Goal: Task Accomplishment & Management: Manage account settings

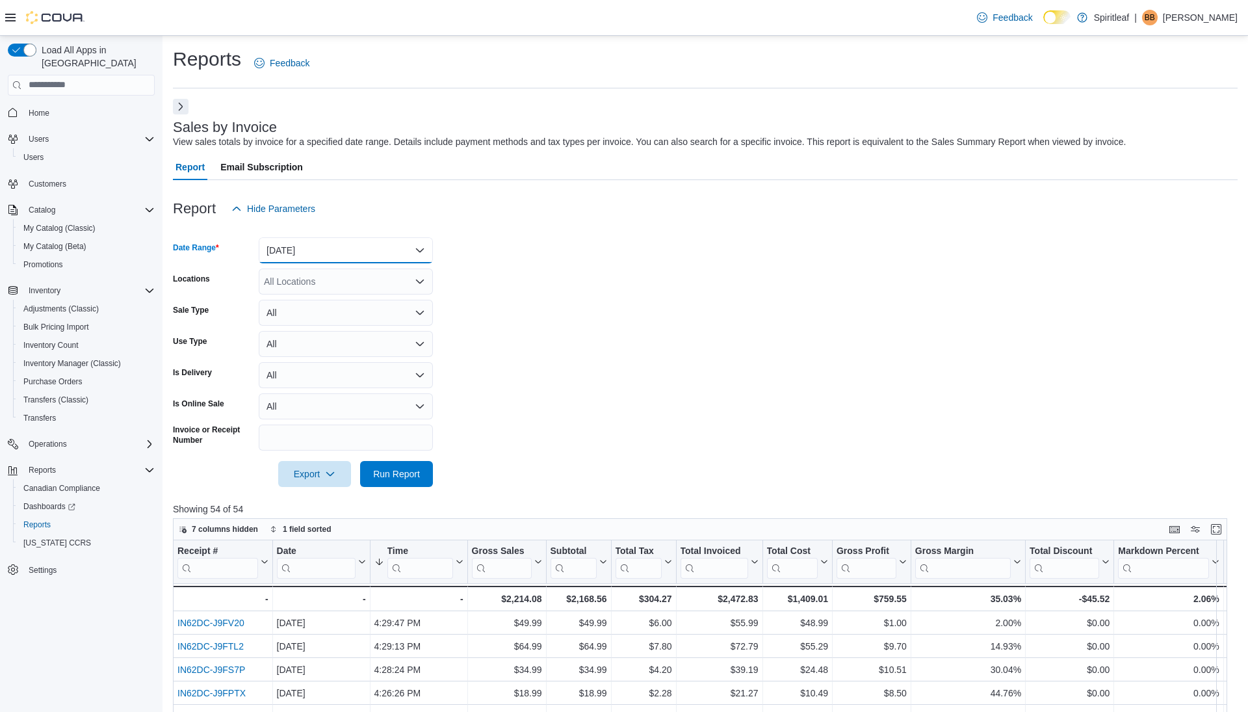
click at [315, 250] on button "[DATE]" at bounding box center [346, 250] width 174 height 26
click at [306, 326] on span "[DATE]" at bounding box center [354, 328] width 148 height 16
click at [381, 475] on span "Run Report" at bounding box center [396, 473] width 47 height 13
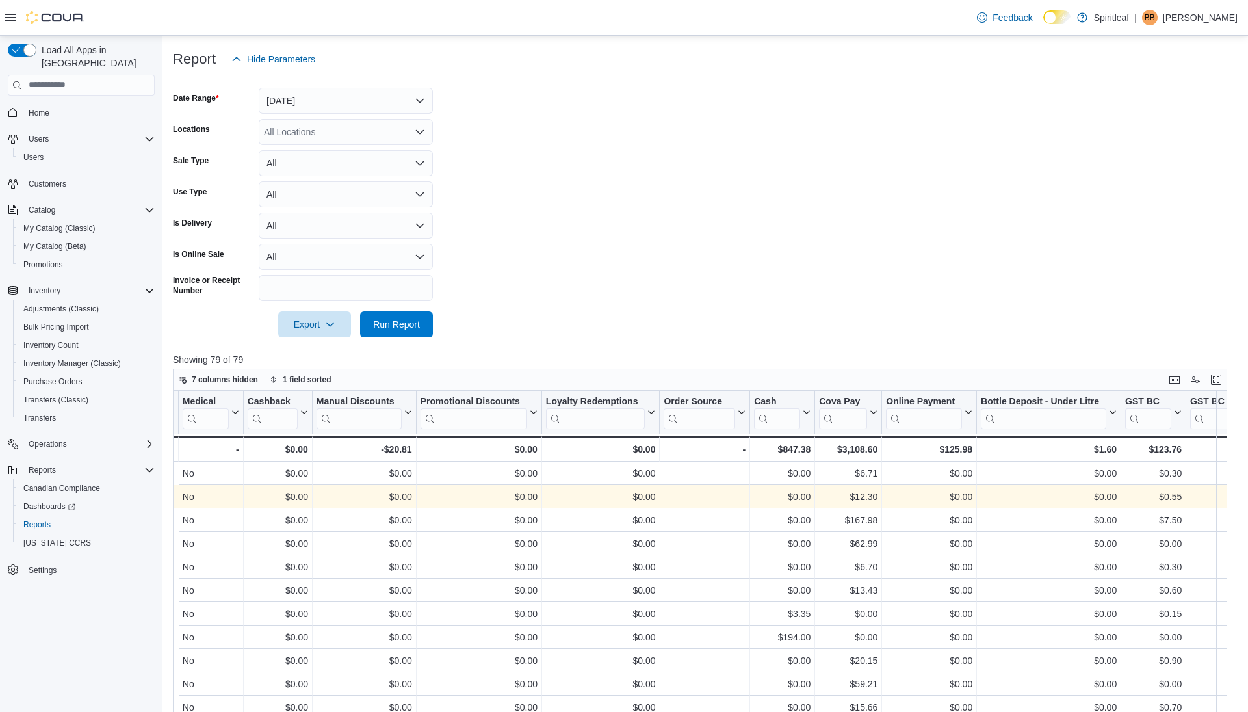
scroll to position [0, 1617]
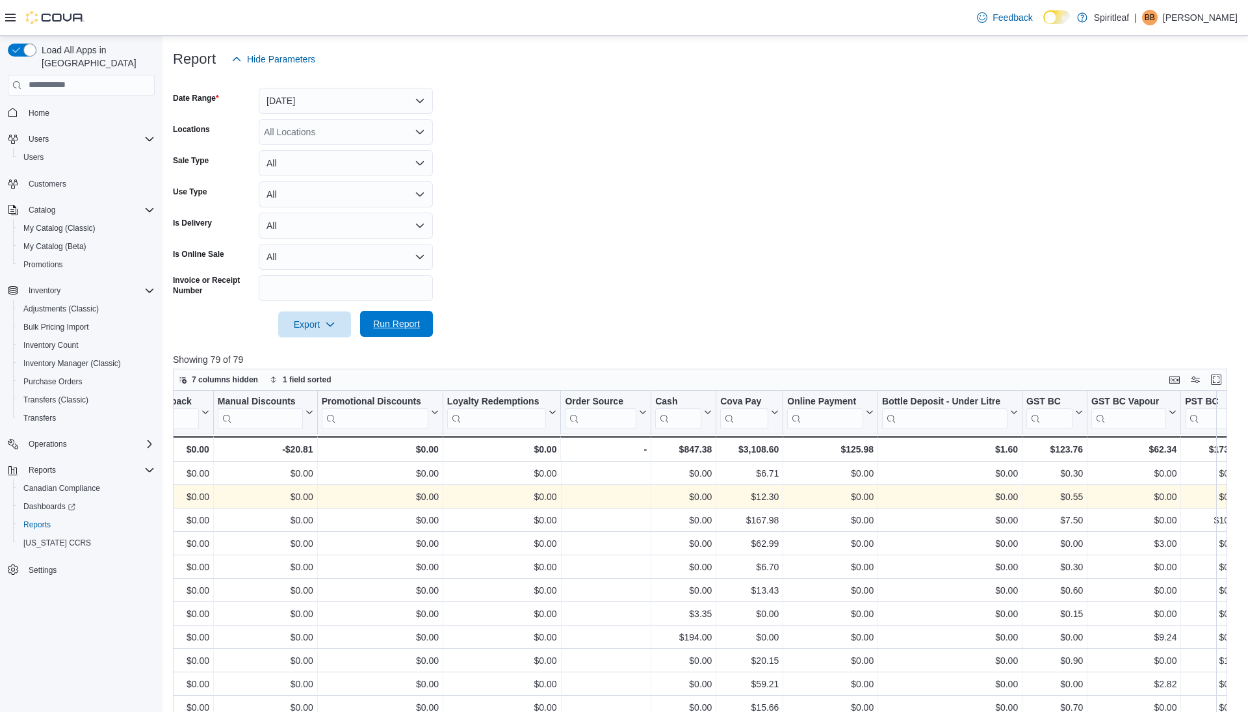
click at [390, 326] on span "Run Report" at bounding box center [396, 323] width 47 height 13
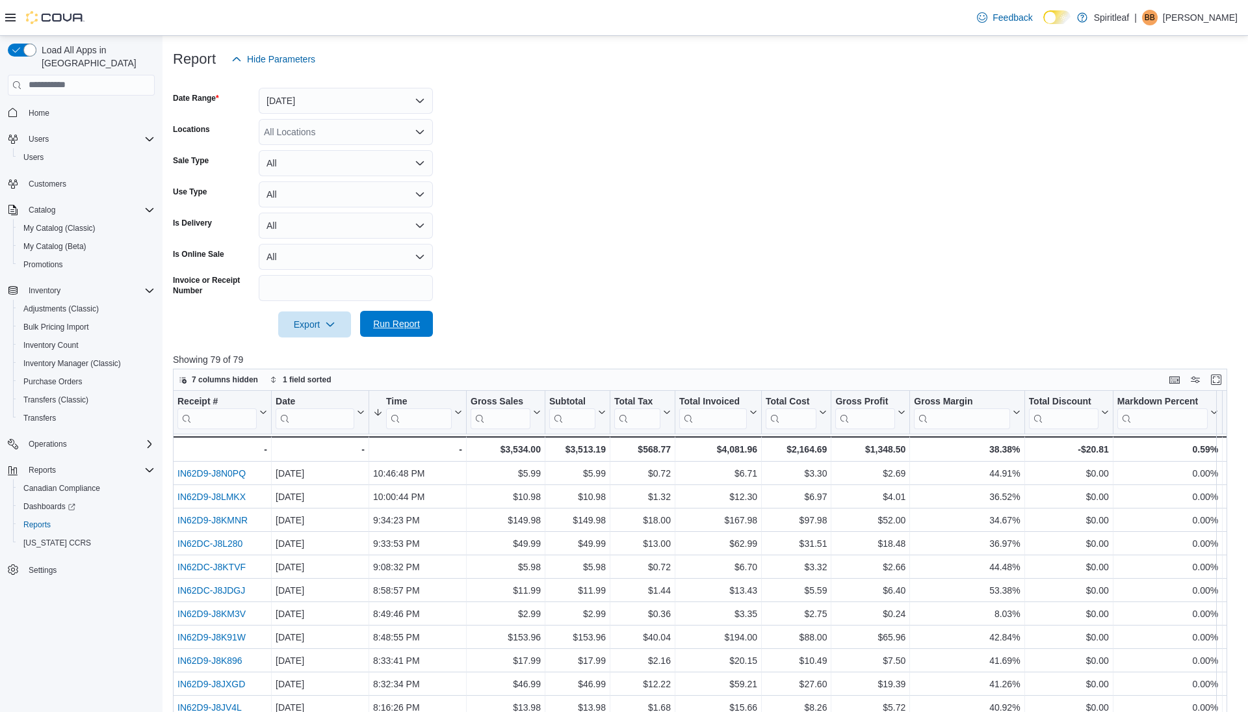
click at [390, 326] on span "Run Report" at bounding box center [396, 323] width 47 height 13
click at [364, 104] on button "[DATE]" at bounding box center [346, 101] width 174 height 26
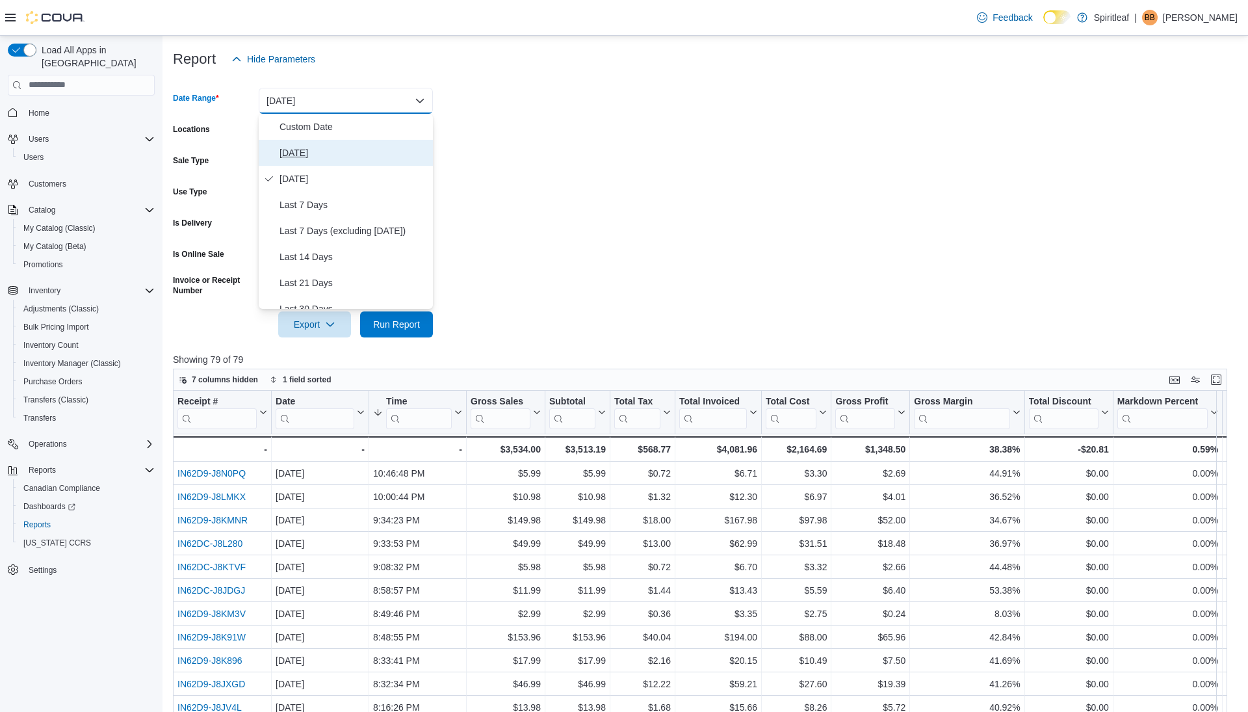
click at [333, 152] on span "[DATE]" at bounding box center [354, 153] width 148 height 16
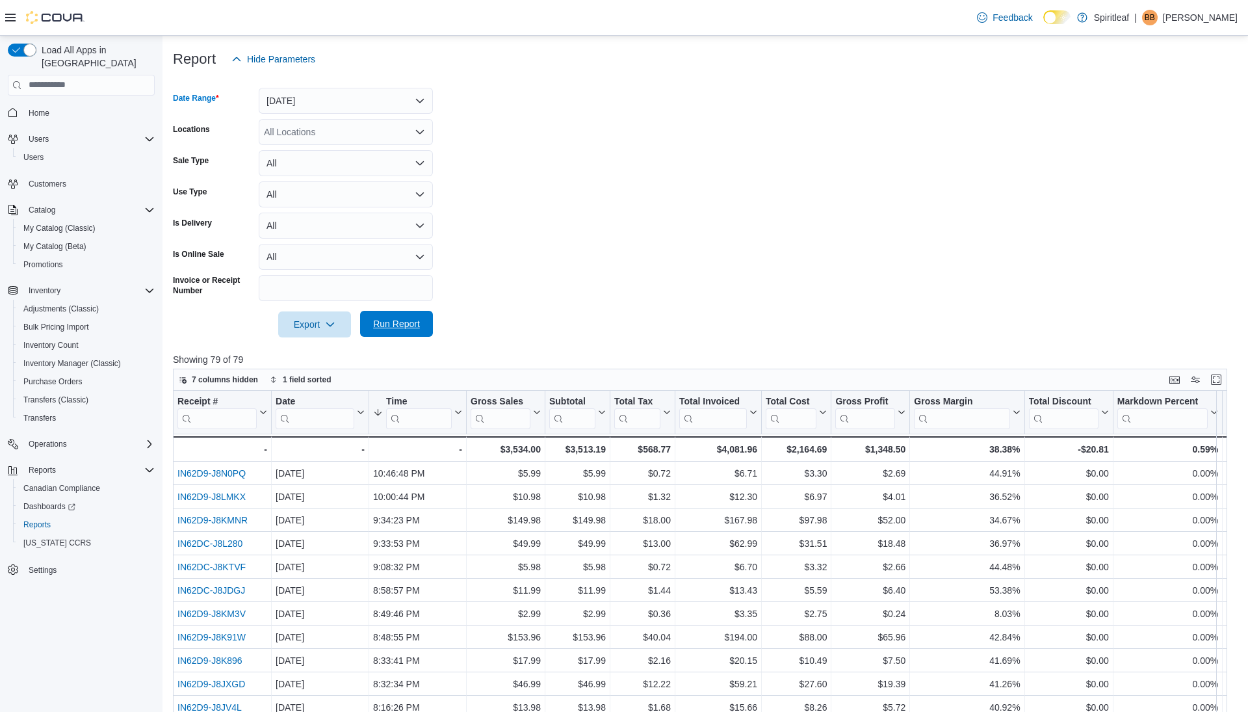
click at [382, 326] on span "Run Report" at bounding box center [396, 323] width 47 height 13
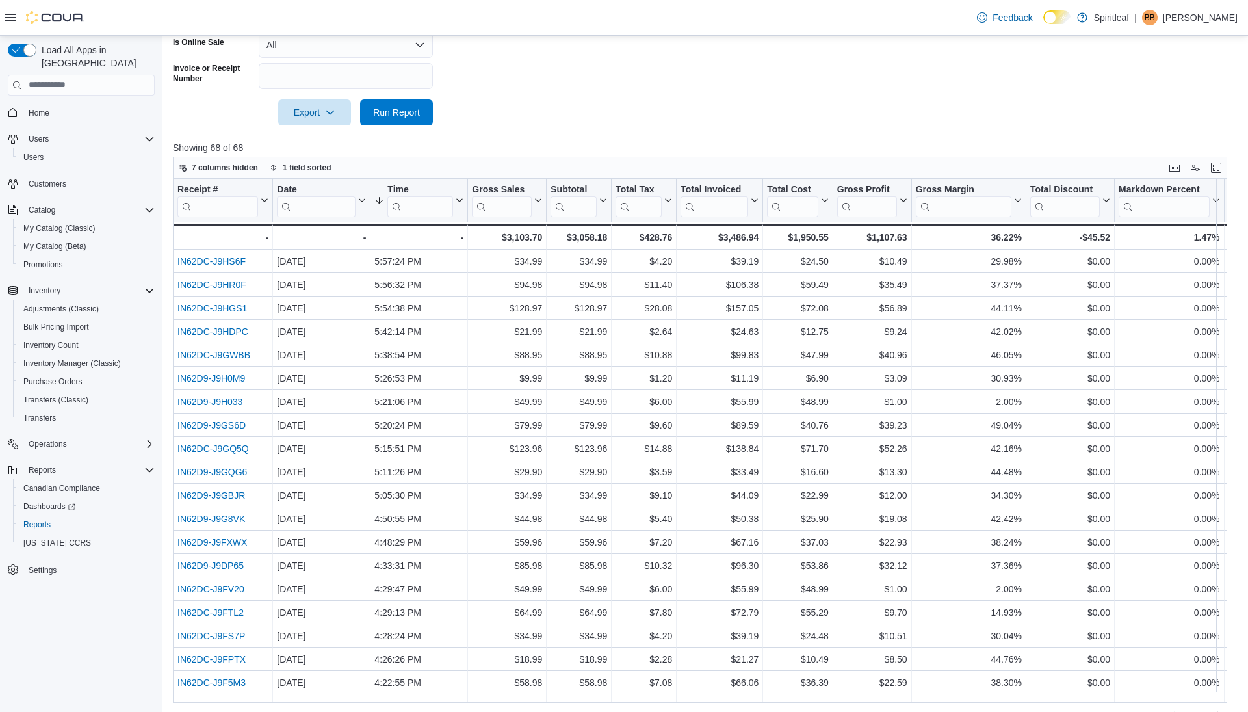
scroll to position [375, 0]
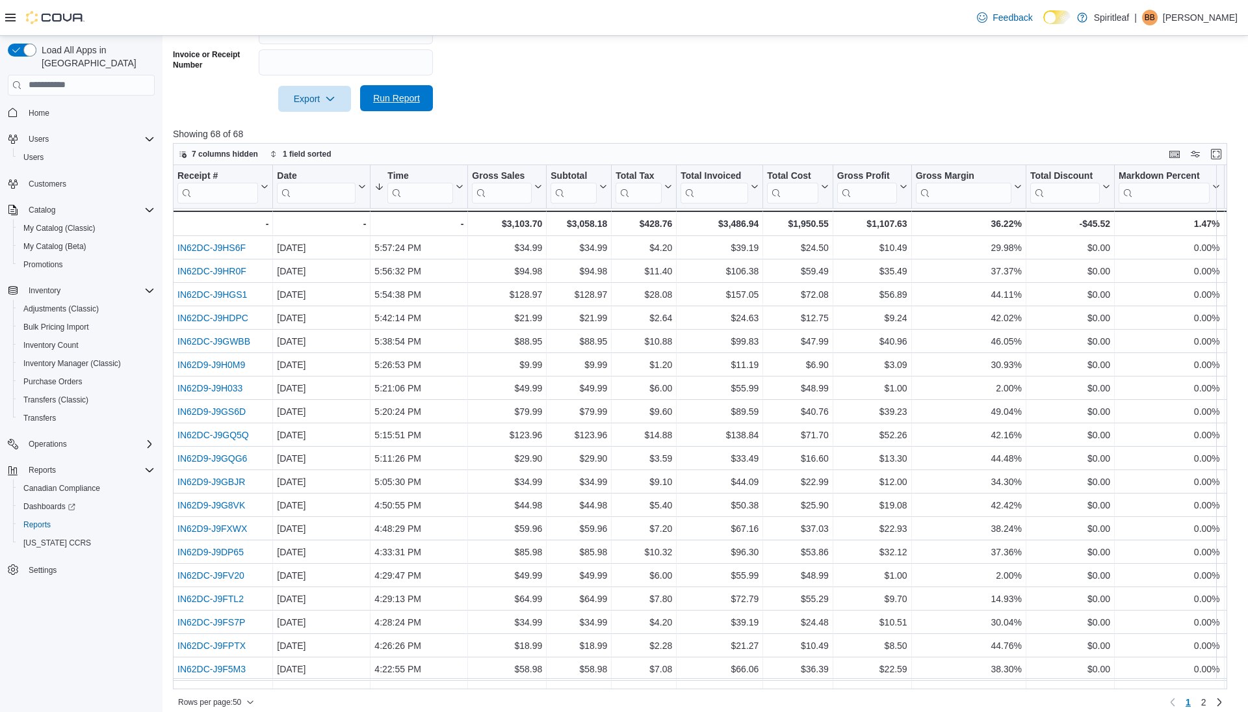
click at [384, 98] on span "Run Report" at bounding box center [396, 98] width 47 height 13
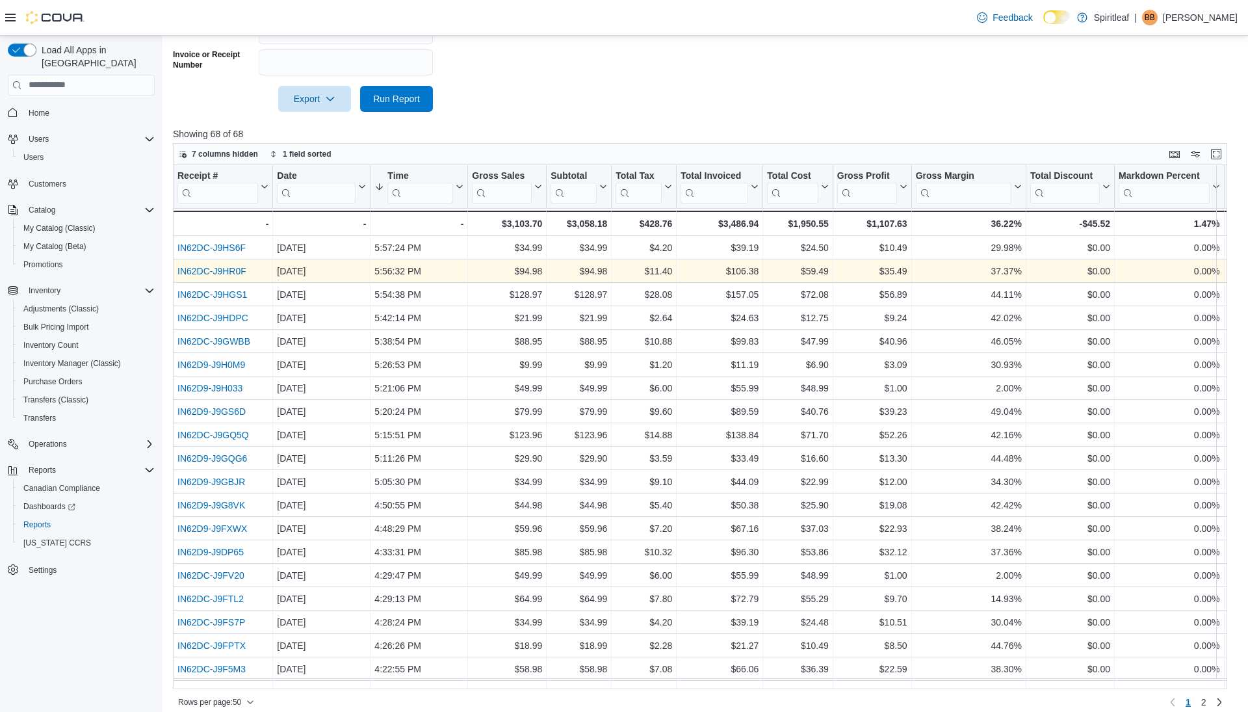
click at [188, 274] on link "IN62DC-J9HR0F" at bounding box center [211, 271] width 69 height 10
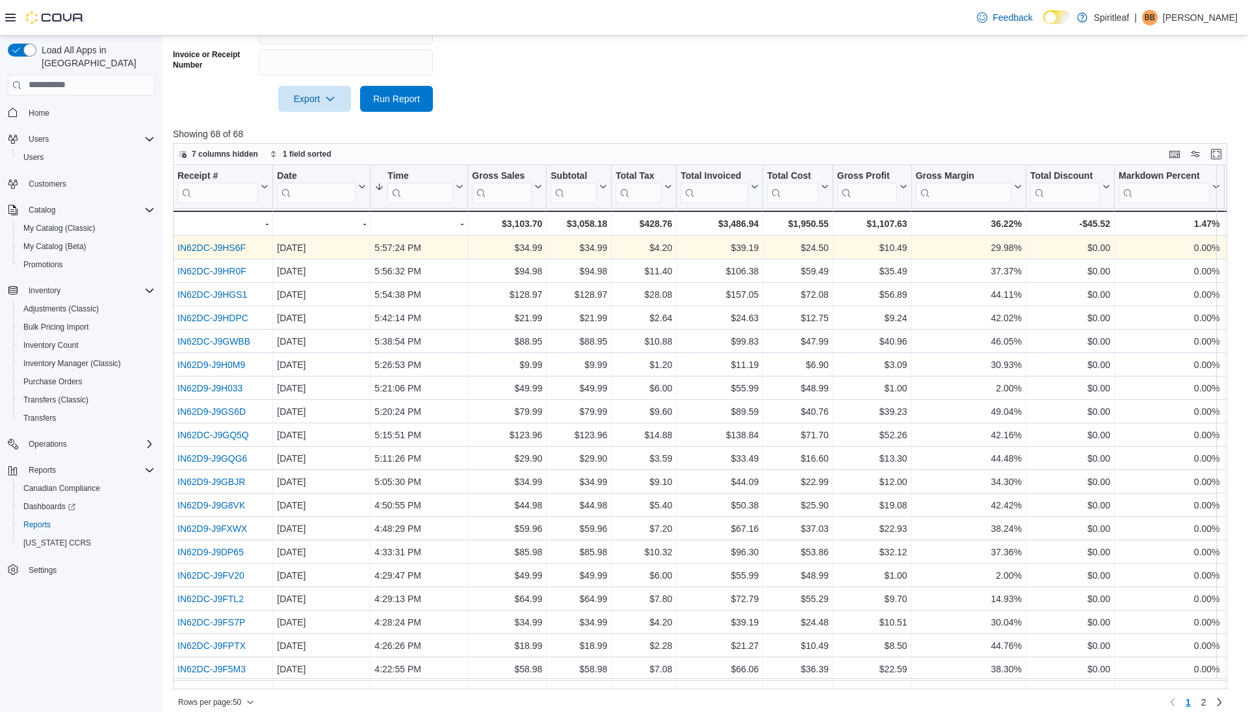
click at [225, 246] on link "IN62DC-J9HS6F" at bounding box center [211, 247] width 68 height 10
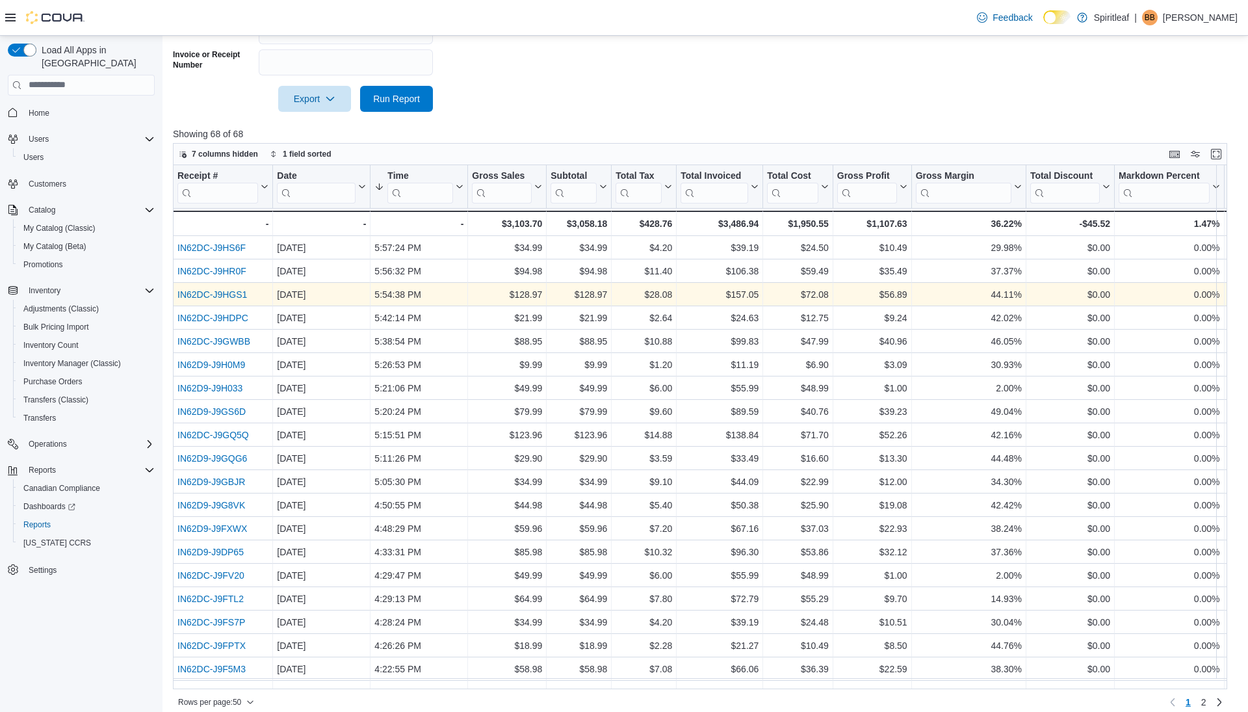
click at [198, 292] on link "IN62DC-J9HGS1" at bounding box center [212, 294] width 70 height 10
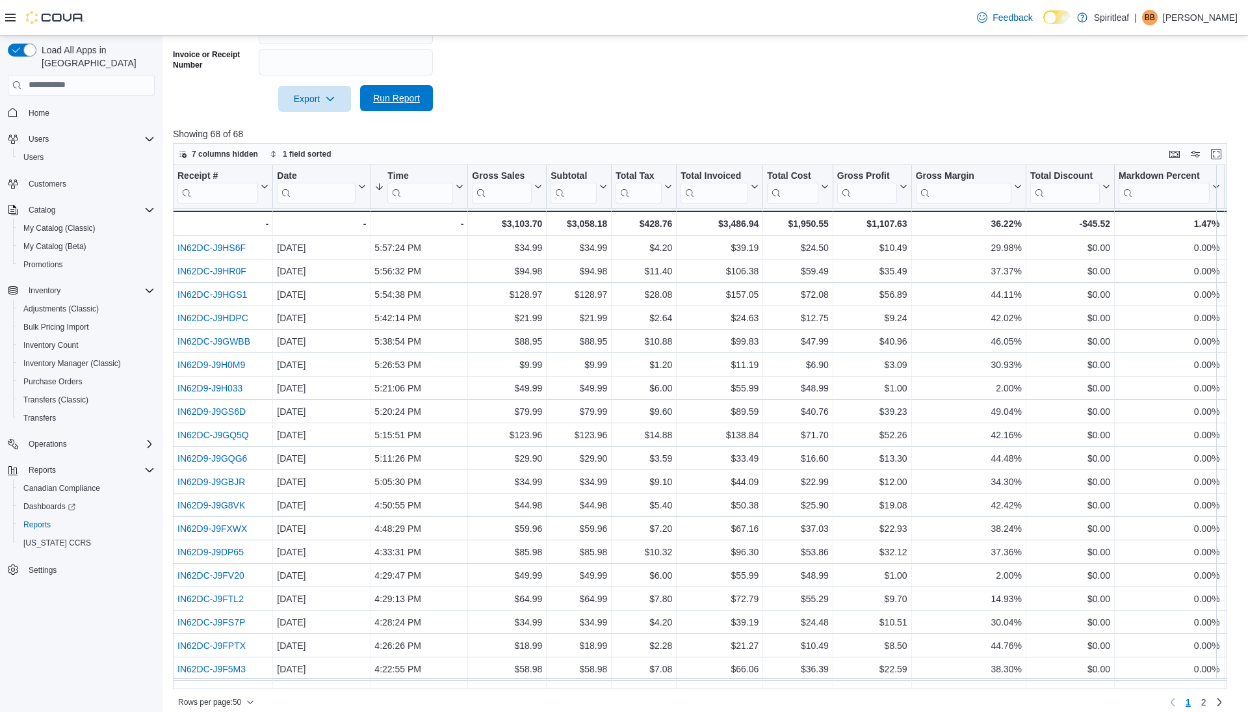
click at [385, 101] on span "Run Report" at bounding box center [396, 98] width 47 height 13
click at [393, 99] on span "Run Report" at bounding box center [396, 98] width 47 height 13
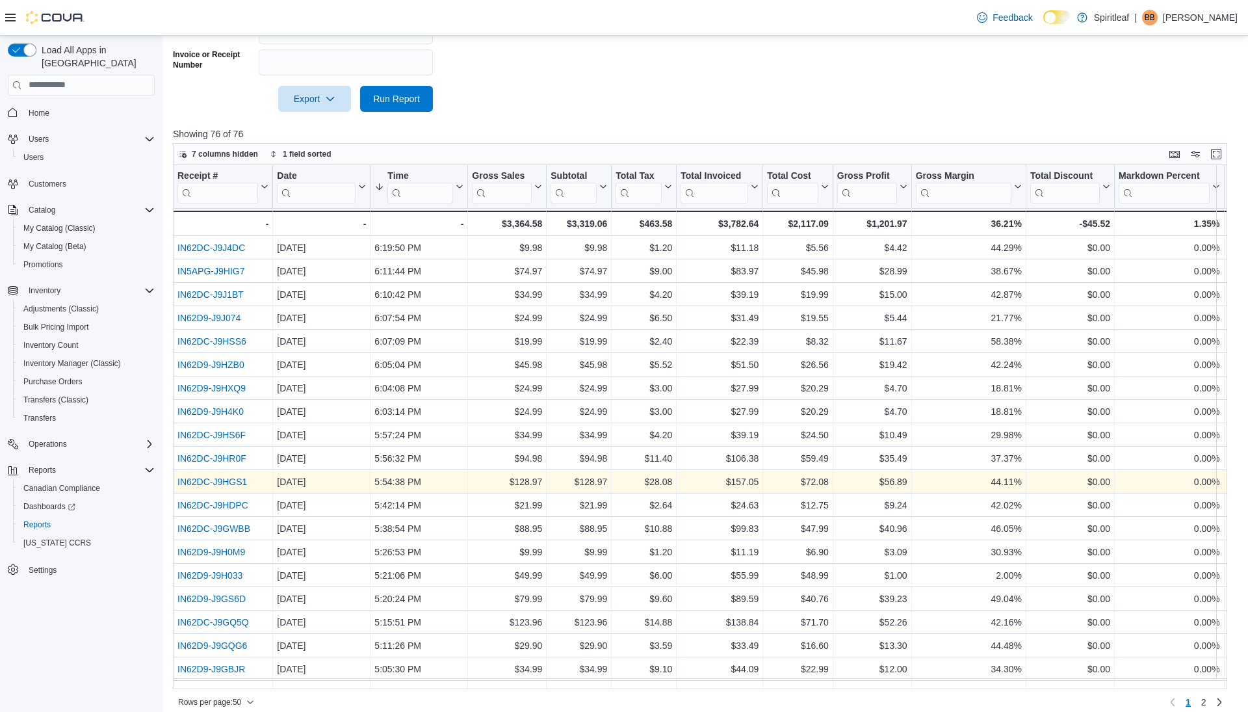
click at [201, 480] on link "IN62DC-J9HGS1" at bounding box center [212, 481] width 70 height 10
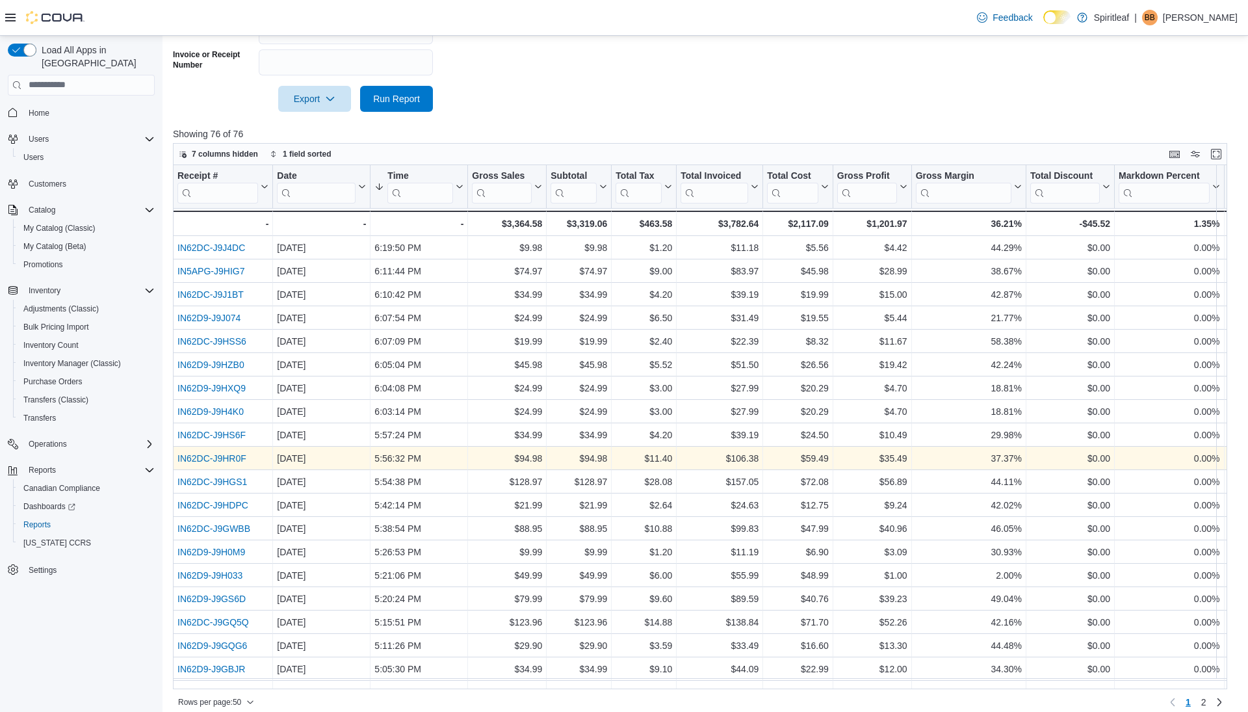
click at [209, 455] on link "IN62DC-J9HR0F" at bounding box center [211, 458] width 69 height 10
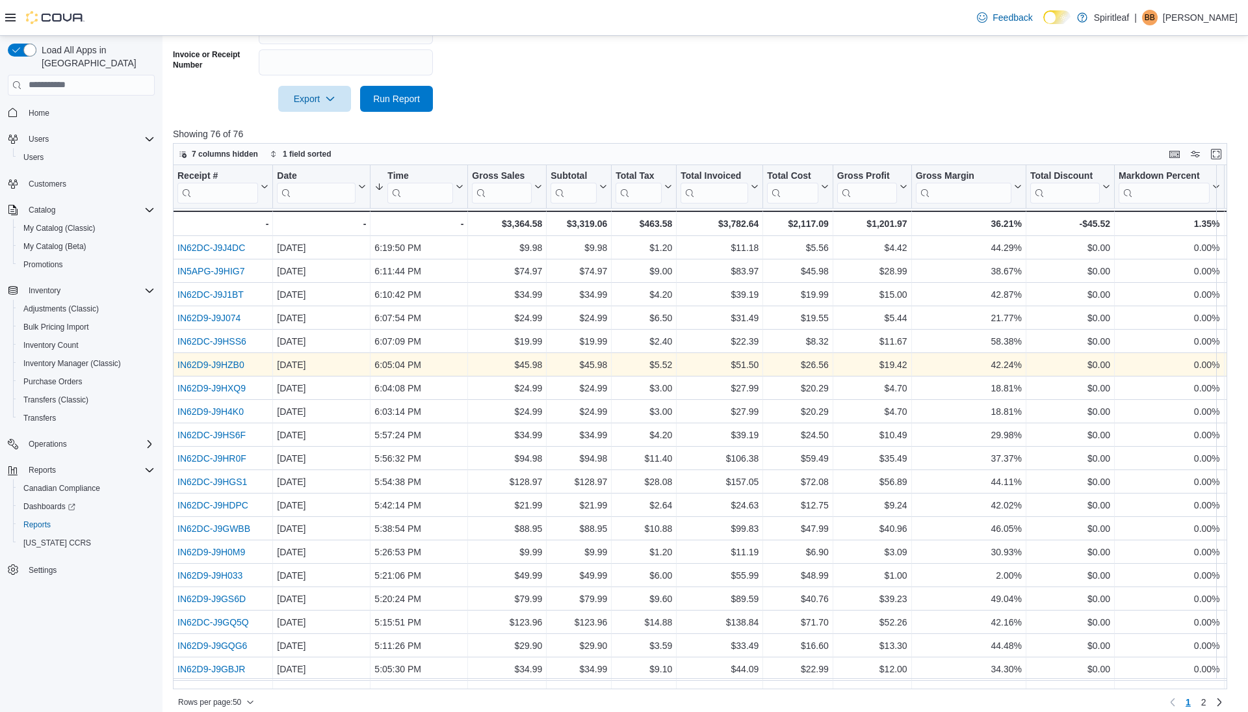
click at [197, 362] on link "IN62D9-J9HZB0" at bounding box center [210, 364] width 67 height 10
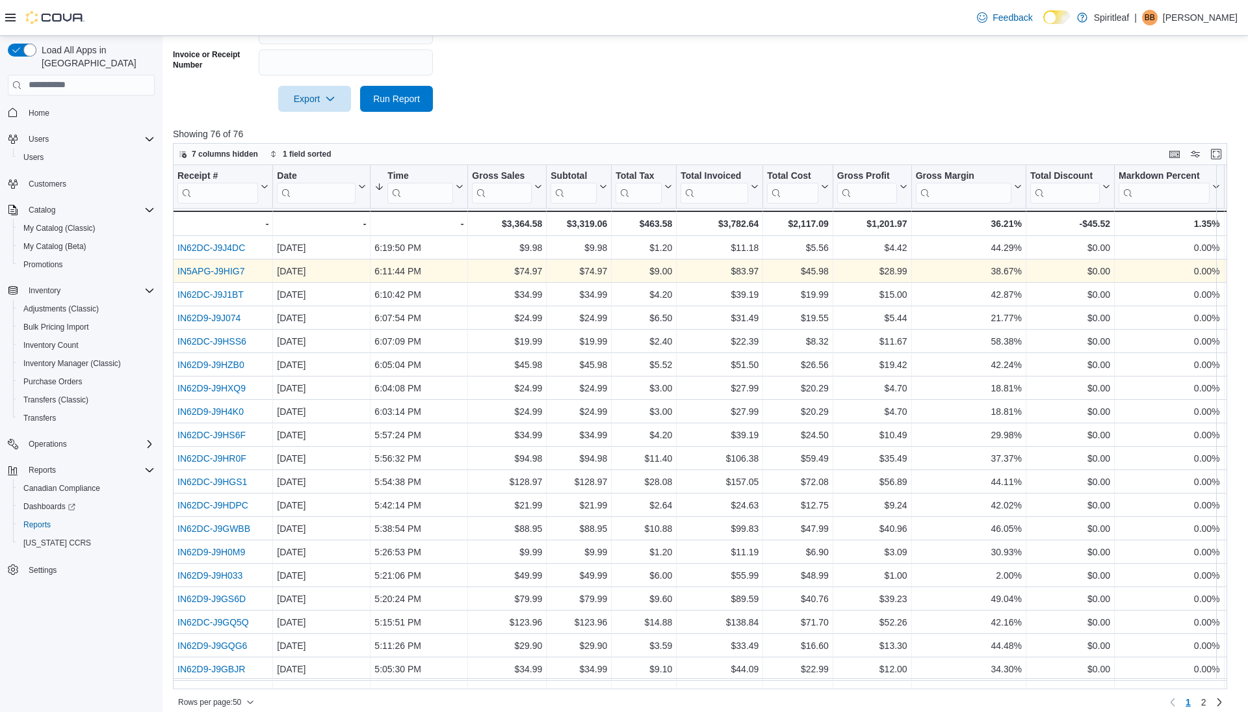
click at [218, 276] on div "IN5APG-J9HIG7" at bounding box center [222, 271] width 91 height 16
click at [218, 271] on link "IN5APG-J9HIG7" at bounding box center [210, 271] width 67 height 10
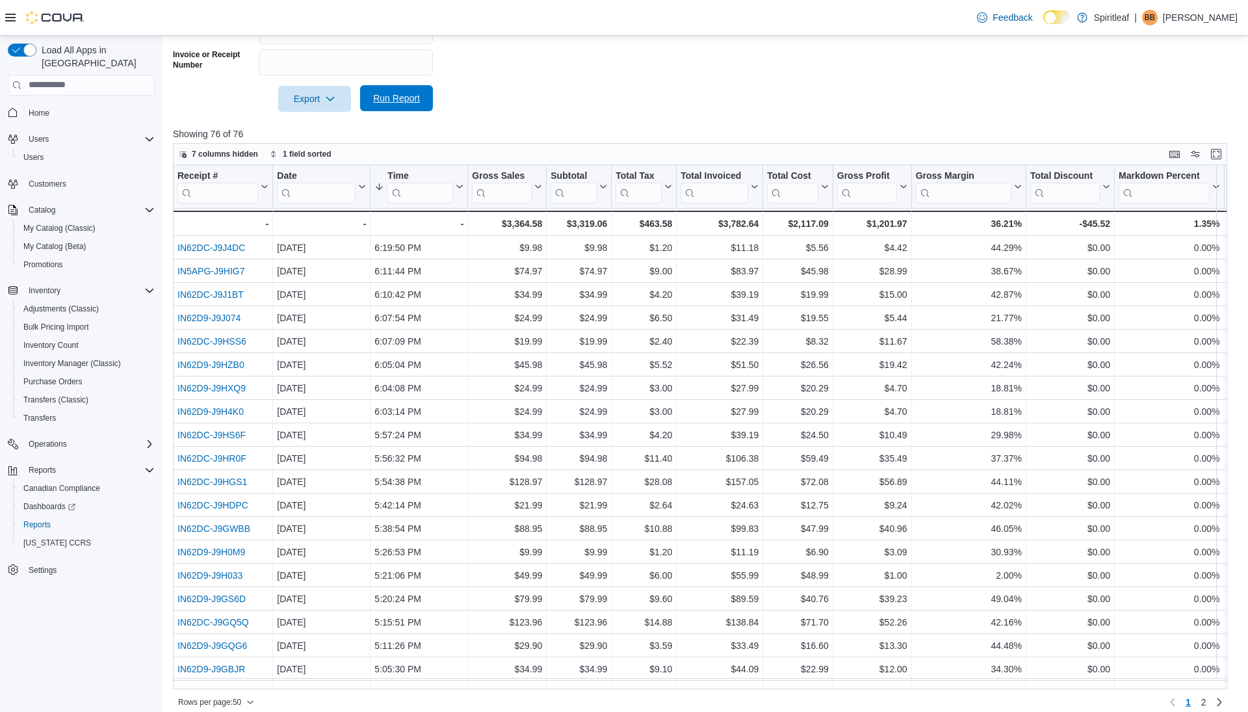
click at [380, 107] on span "Run Report" at bounding box center [396, 98] width 57 height 26
click at [403, 89] on span "Run Report" at bounding box center [396, 98] width 57 height 26
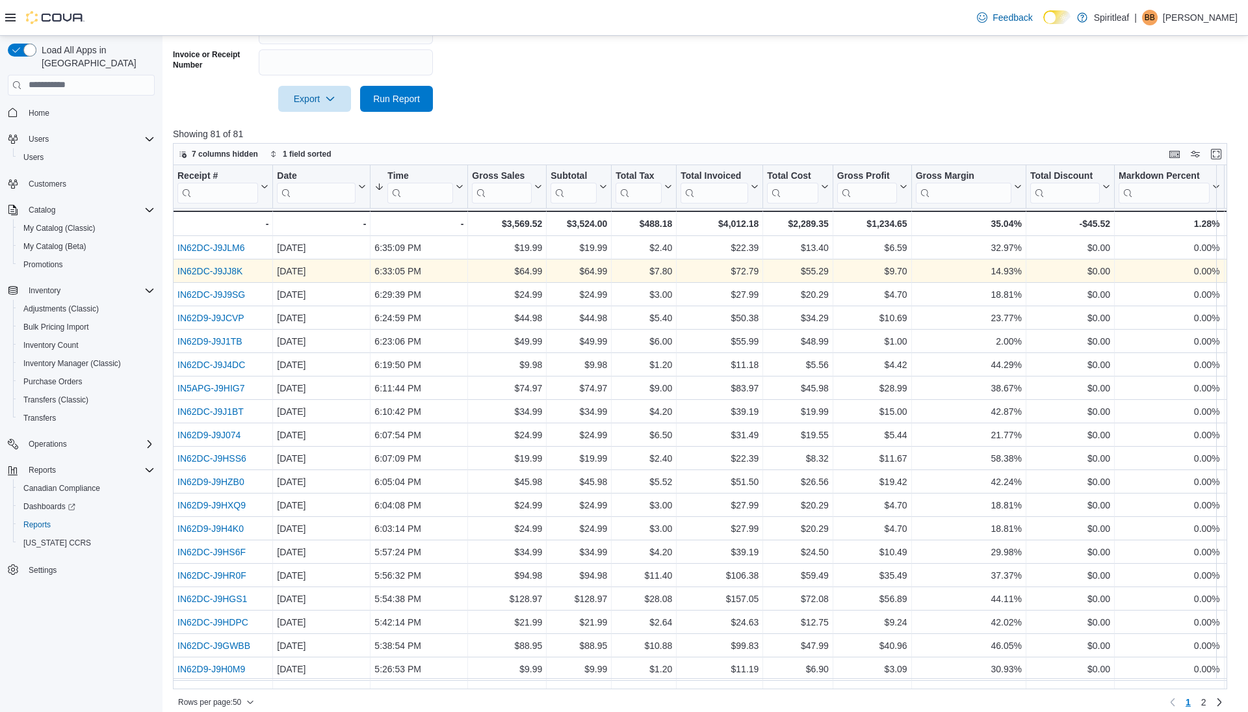
click at [228, 268] on link "IN62DC-J9JJ8K" at bounding box center [209, 271] width 65 height 10
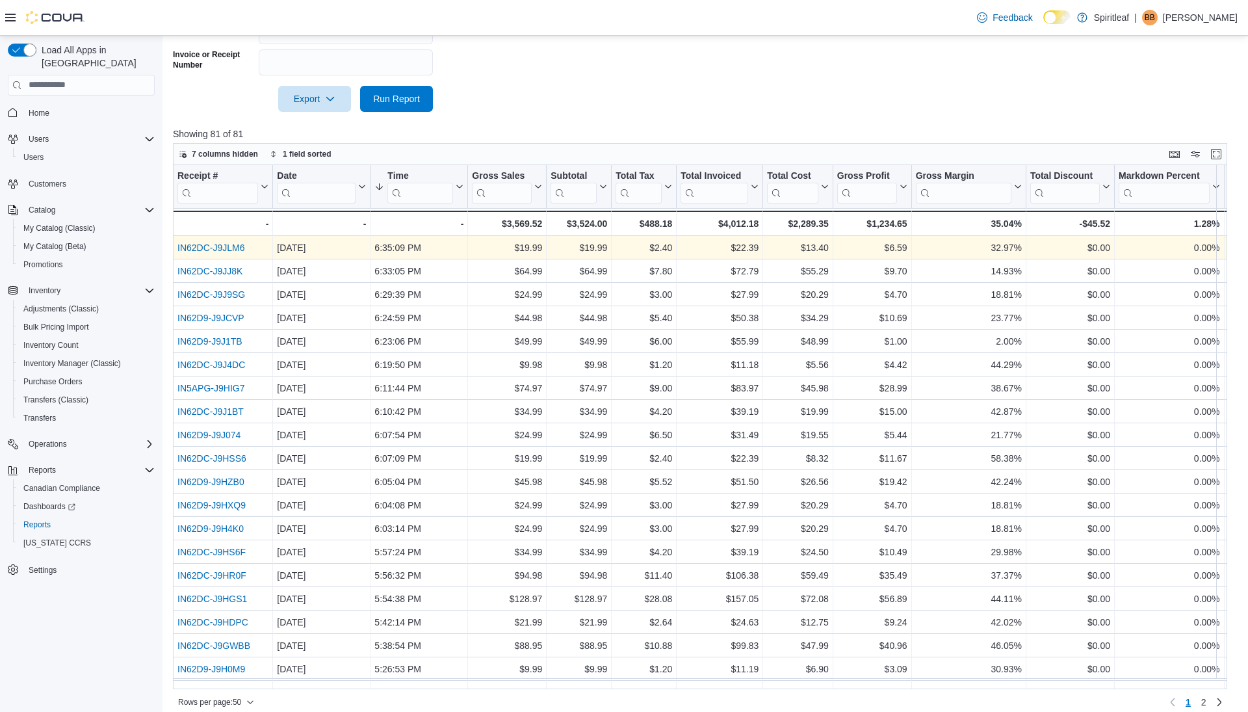
click at [225, 248] on link "IN62DC-J9JLM6" at bounding box center [210, 247] width 67 height 10
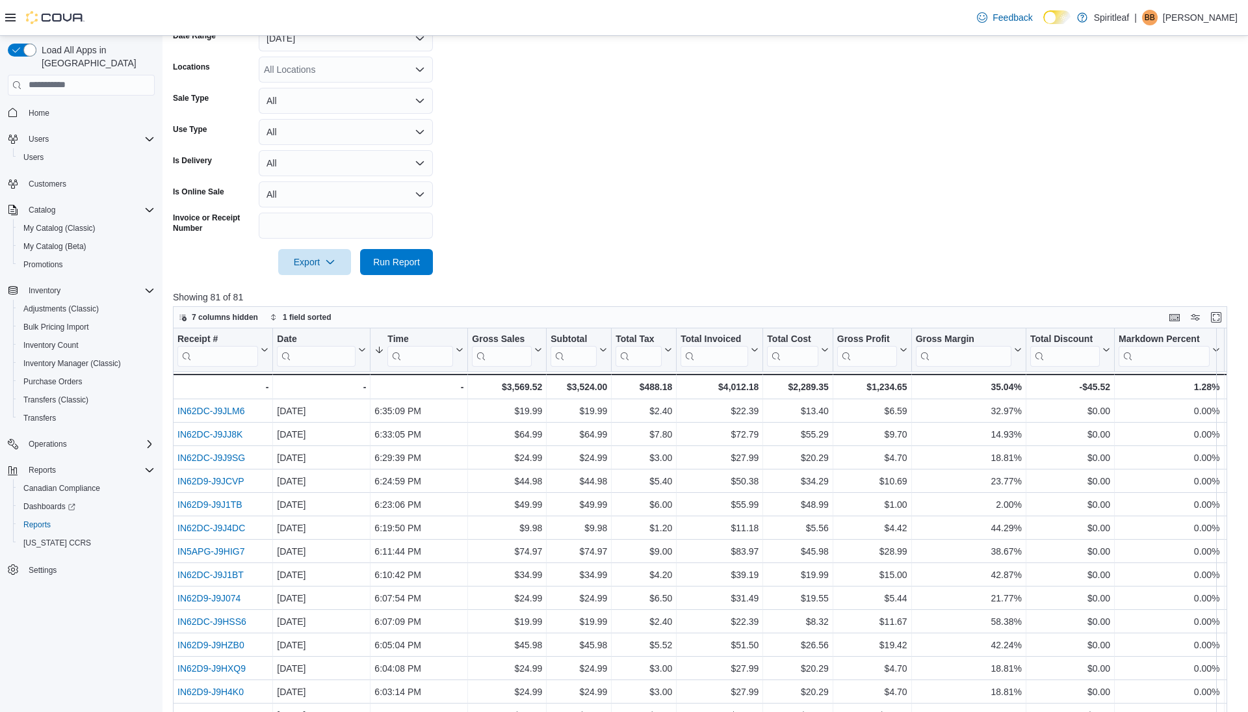
scroll to position [0, 0]
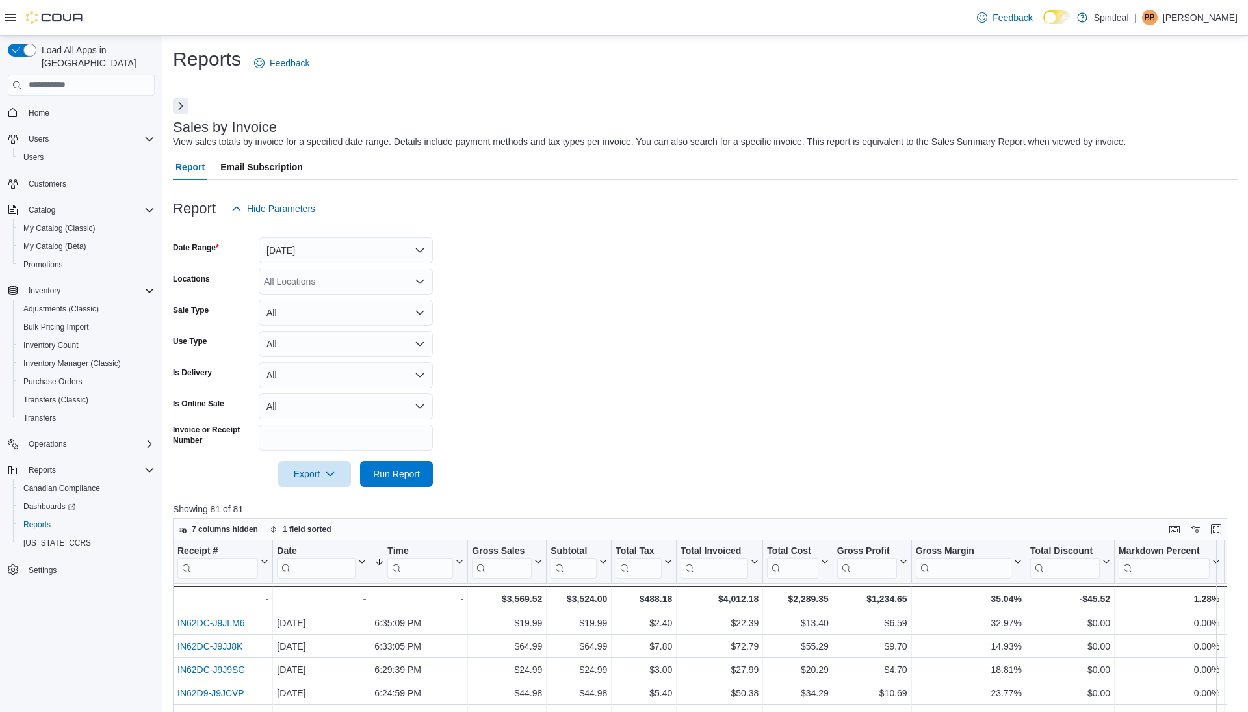
click at [182, 109] on button "Next" at bounding box center [181, 106] width 16 height 16
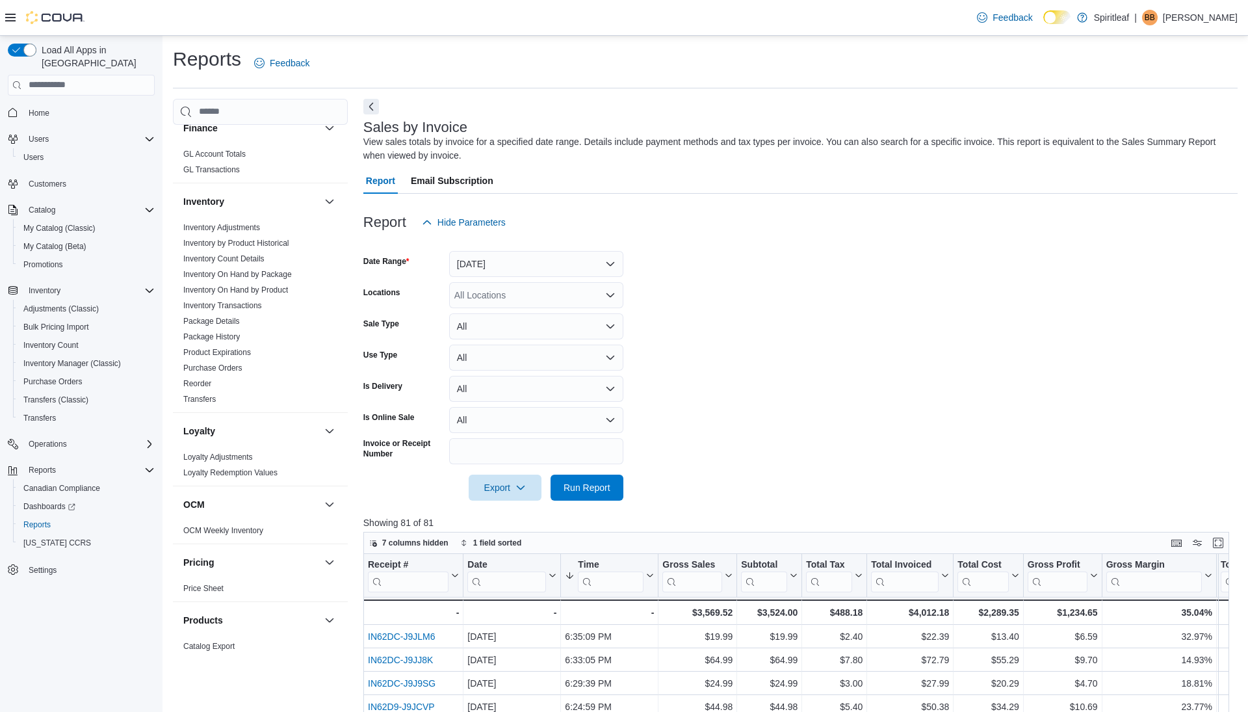
scroll to position [805, 0]
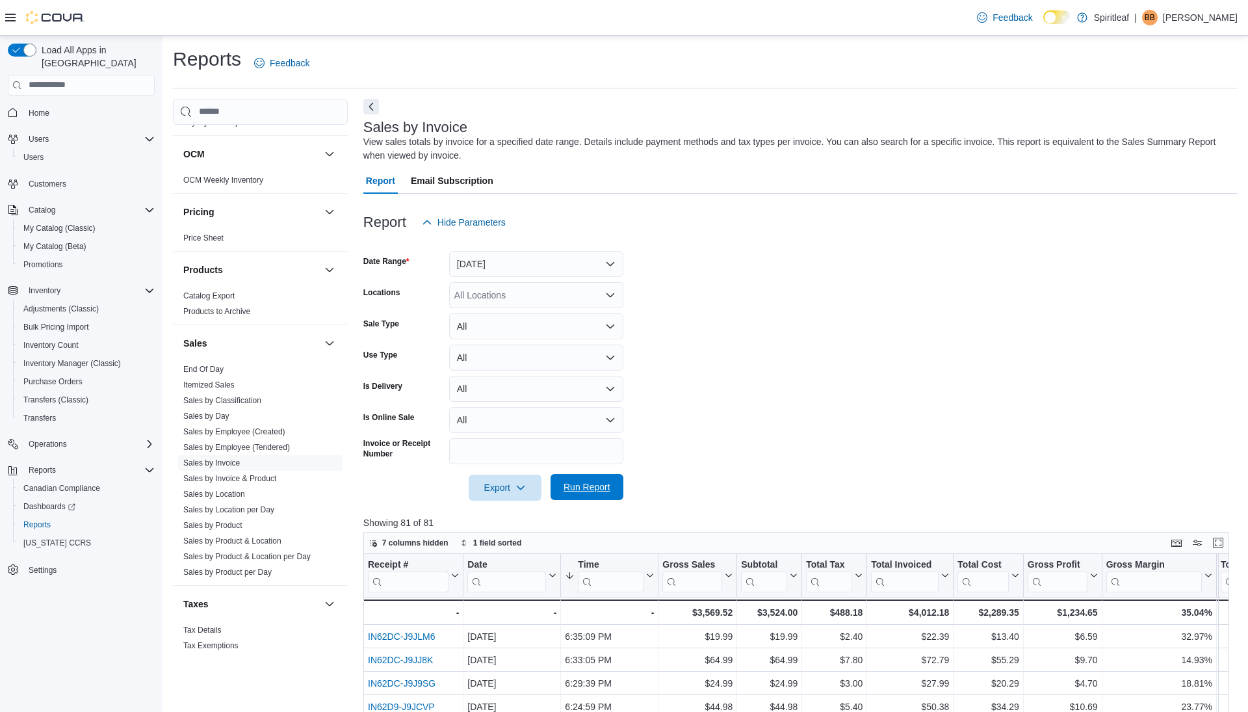
click at [610, 484] on span "Run Report" at bounding box center [587, 486] width 47 height 13
click at [577, 492] on span "Run Report" at bounding box center [587, 486] width 47 height 13
click at [369, 107] on button "Next" at bounding box center [371, 106] width 16 height 16
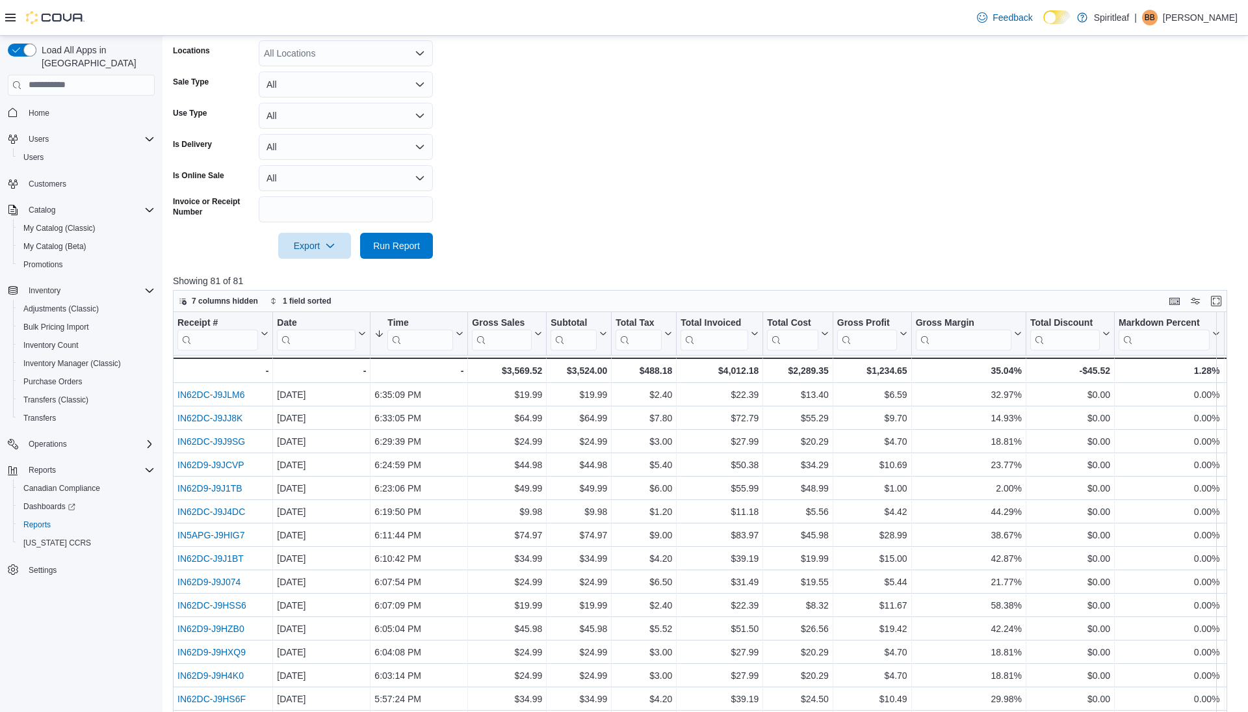
scroll to position [0, 0]
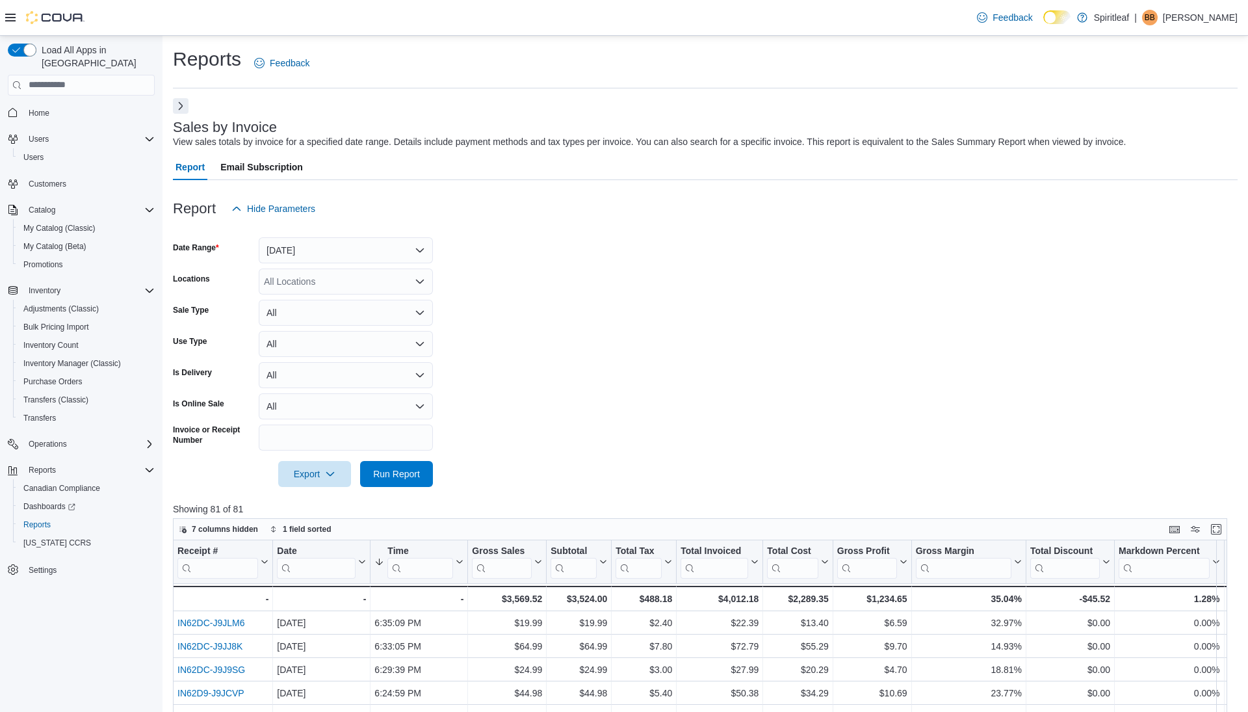
click at [178, 112] on button "Next" at bounding box center [181, 106] width 16 height 16
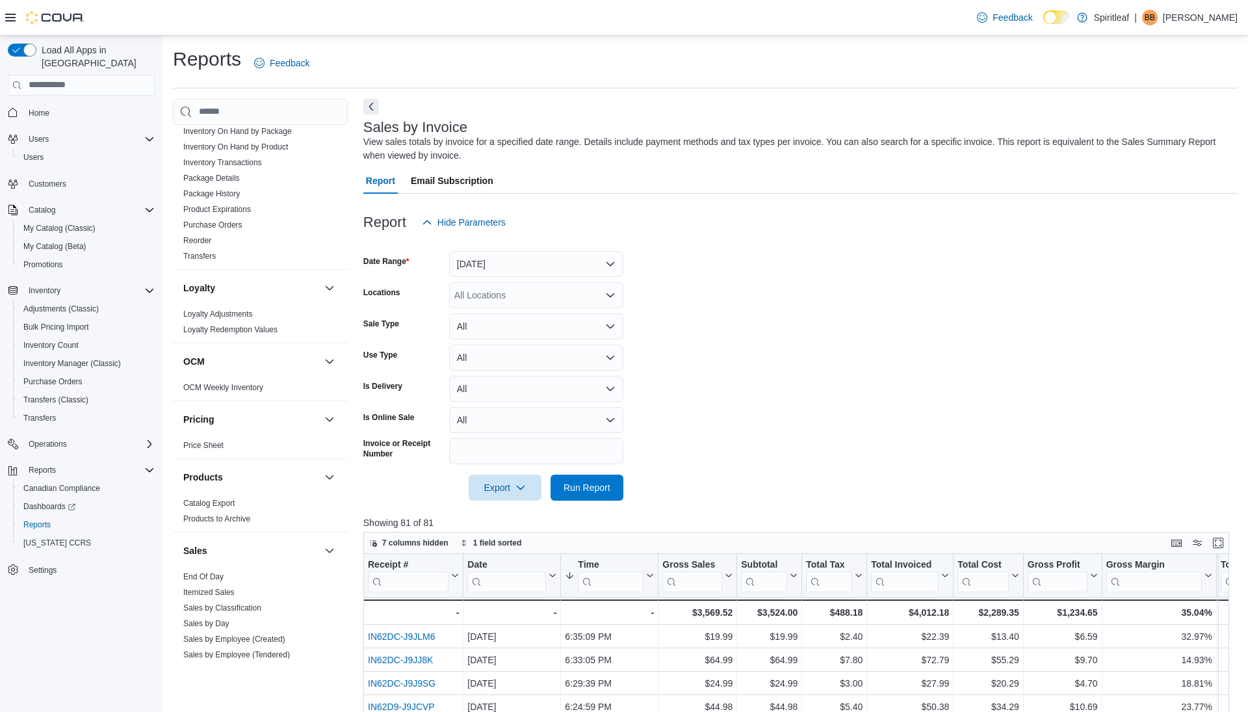
scroll to position [472, 0]
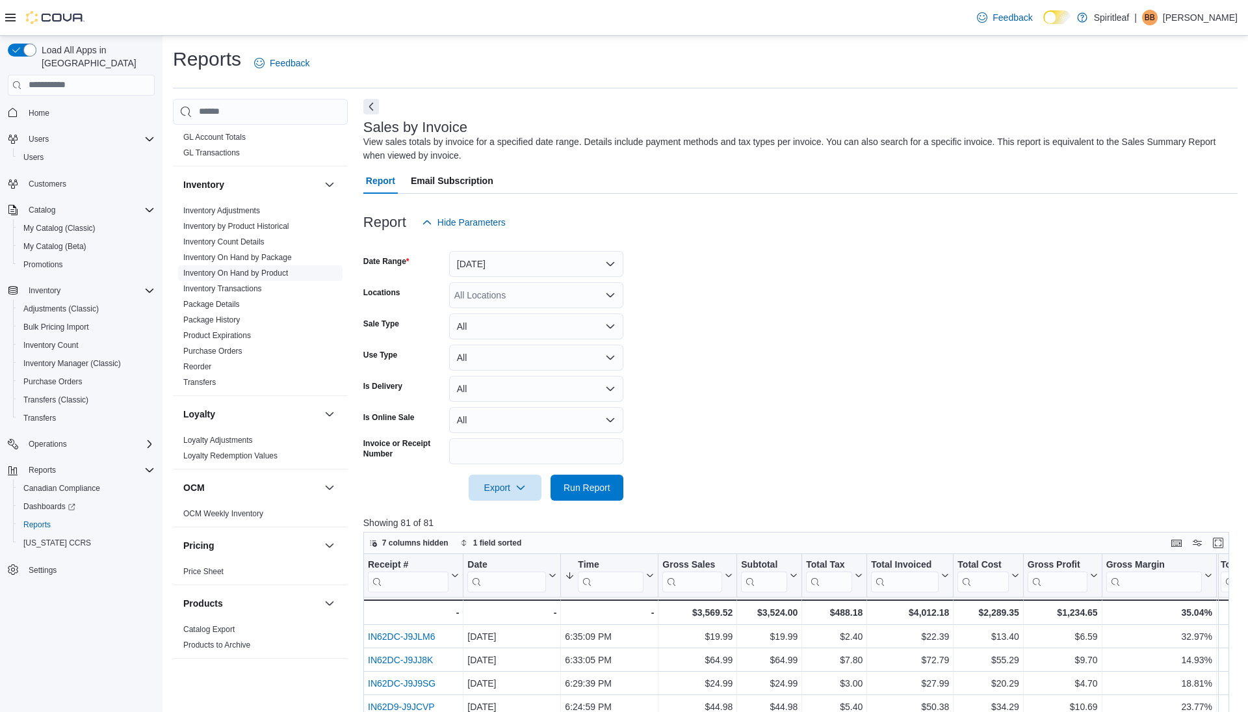
click at [275, 268] on link "Inventory On Hand by Product" at bounding box center [235, 272] width 105 height 9
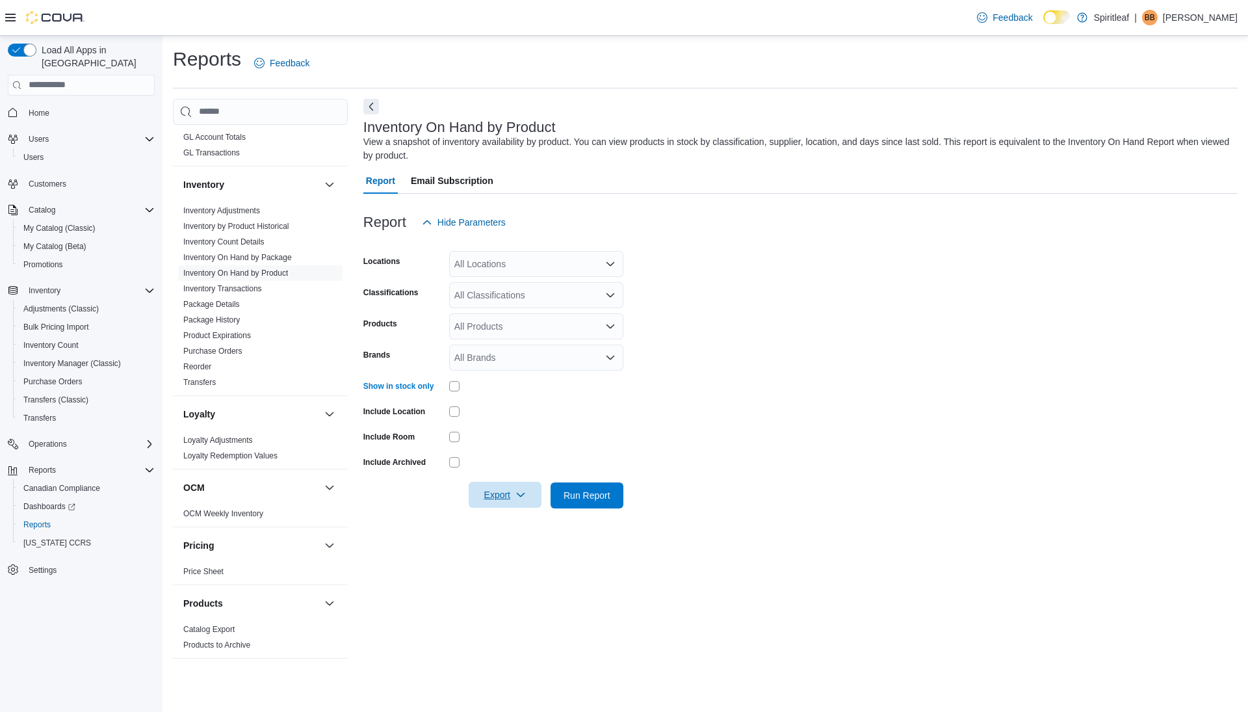
click at [506, 493] on span "Export" at bounding box center [504, 495] width 57 height 26
click at [506, 528] on button "Export to Excel" at bounding box center [506, 521] width 74 height 26
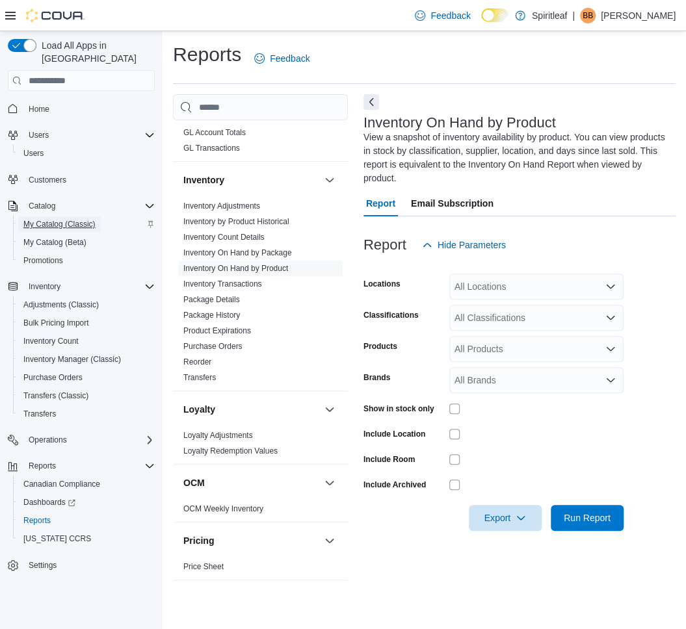
click at [47, 219] on span "My Catalog (Classic)" at bounding box center [59, 224] width 72 height 10
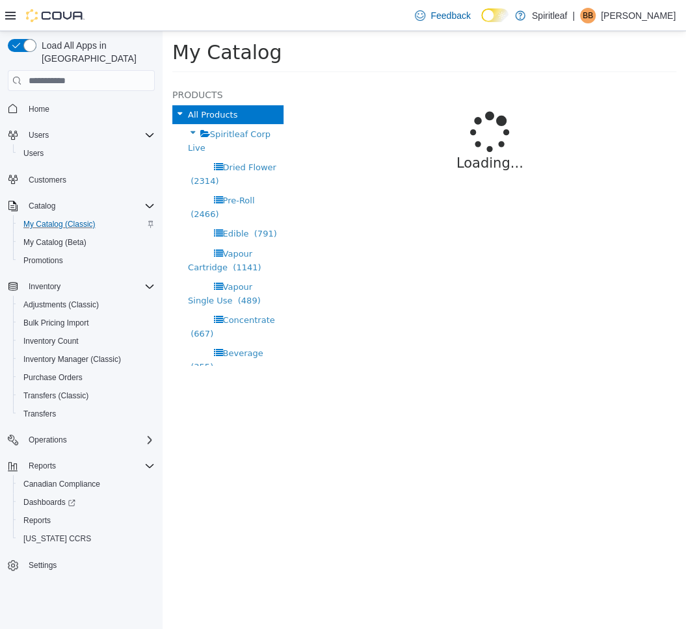
select select "**********"
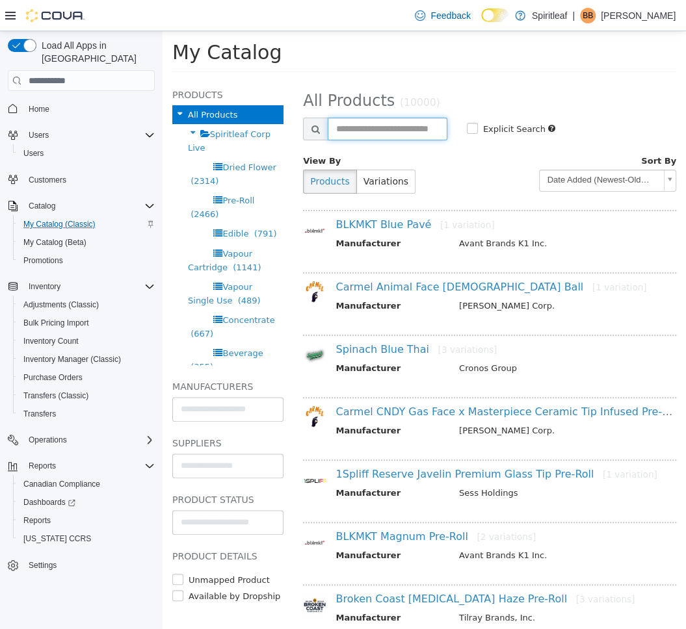
click at [387, 128] on input "text" at bounding box center [388, 129] width 120 height 23
paste input "********"
type input "********"
select select "**********"
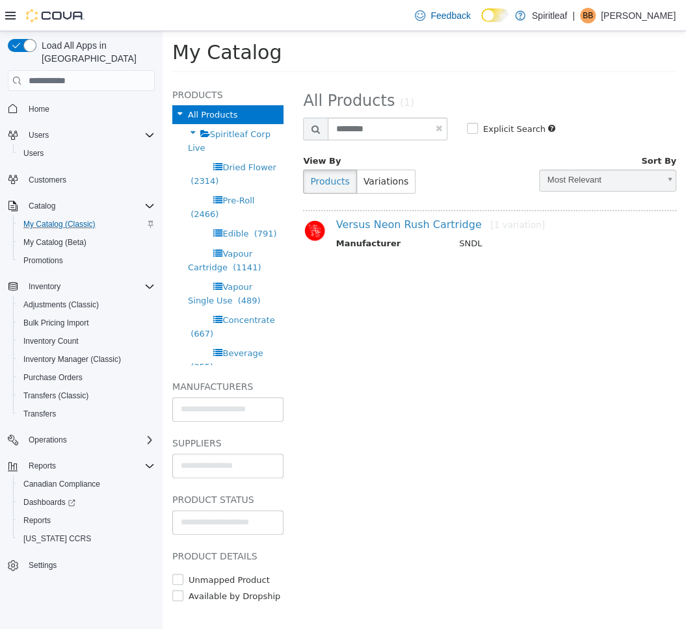
click at [354, 232] on div "Versus Neon Rush Cartridge [1 variation] Manufacturer SNDL" at bounding box center [505, 235] width 359 height 34
click at [354, 230] on link "Versus Neon Rush Cartridge [1 variation]" at bounding box center [440, 224] width 209 height 12
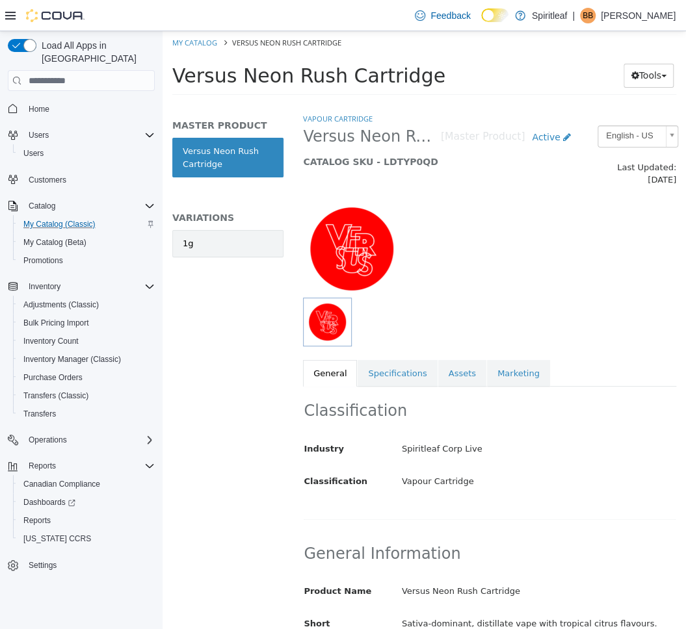
click at [228, 245] on link "1g" at bounding box center [227, 243] width 111 height 27
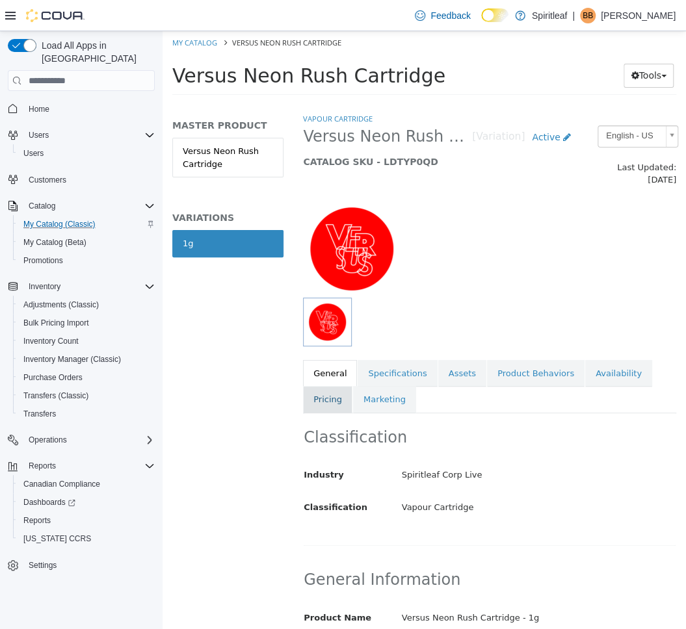
click at [326, 387] on link "Pricing" at bounding box center [327, 399] width 49 height 27
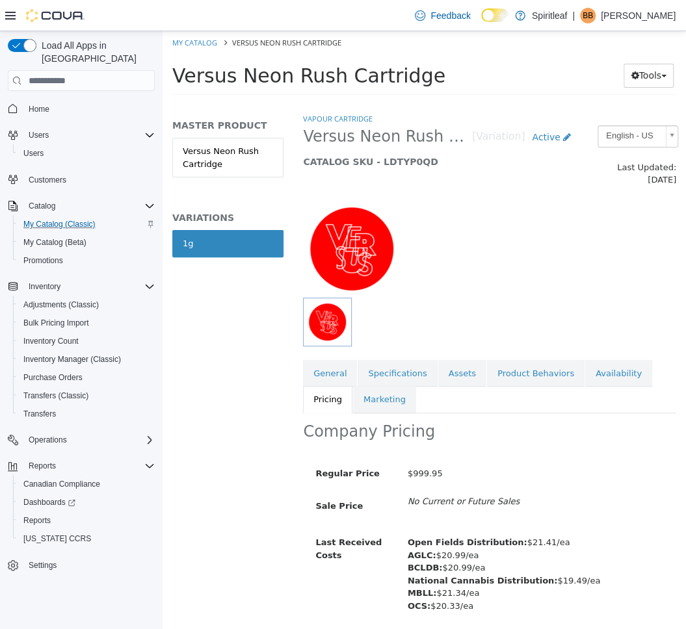
scroll to position [33, 0]
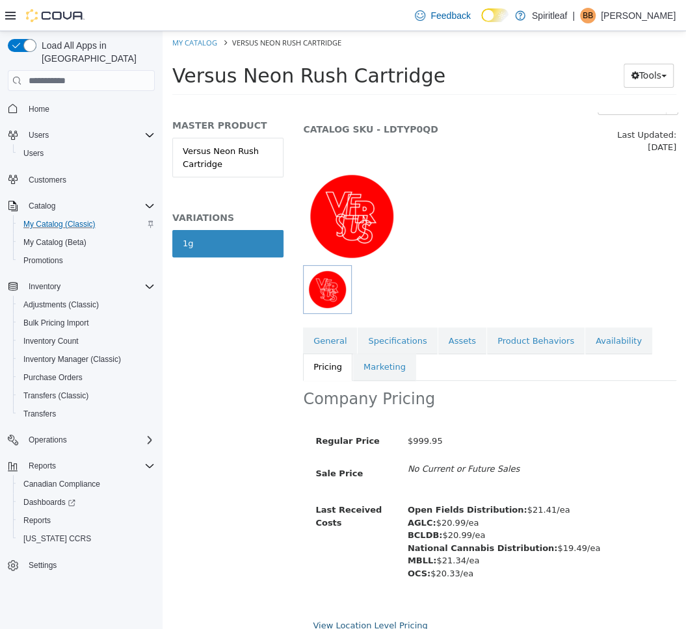
click at [356, 621] on link "View Location Level Pricing" at bounding box center [370, 626] width 114 height 10
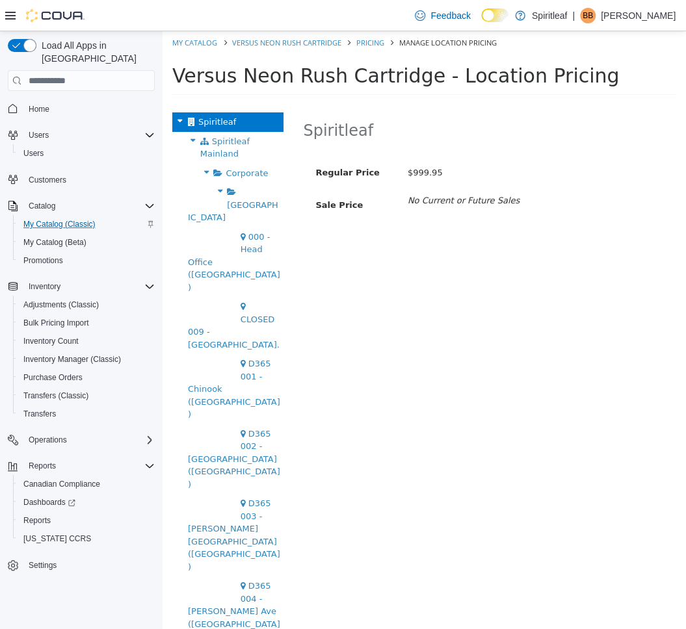
click at [203, 173] on icon at bounding box center [206, 172] width 14 height 17
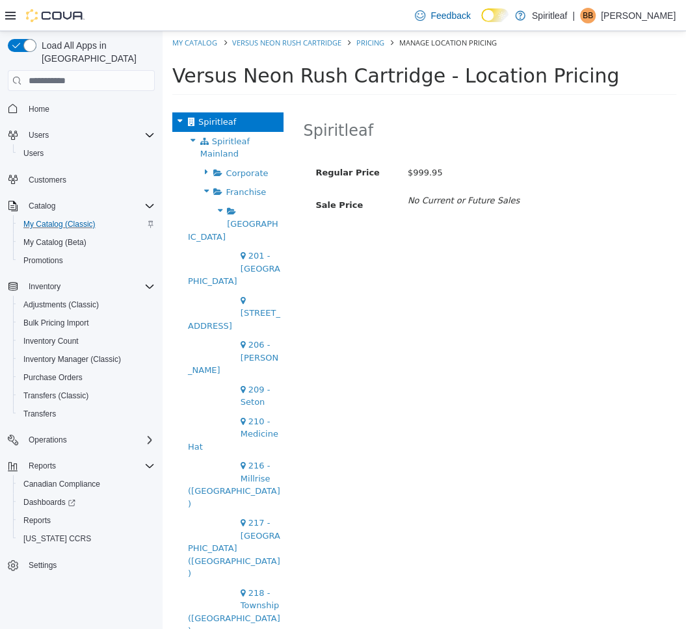
click at [216, 207] on icon at bounding box center [220, 210] width 14 height 17
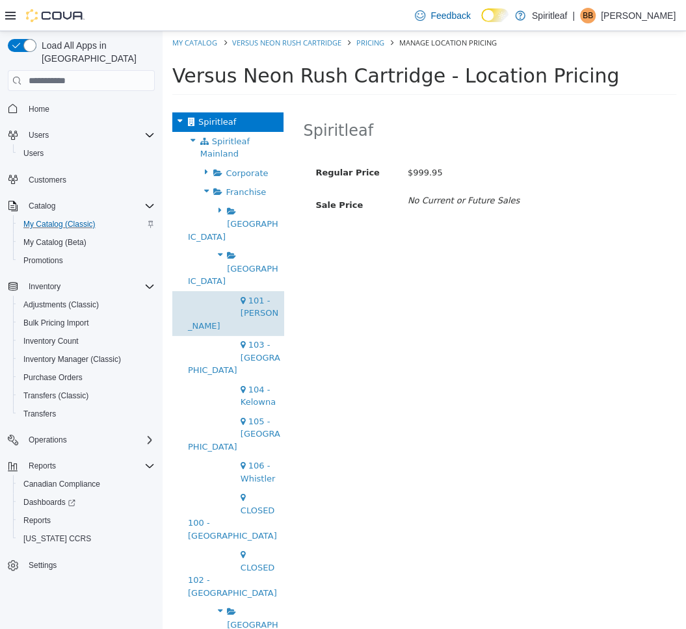
click at [240, 296] on span "101 - [PERSON_NAME]" at bounding box center [233, 313] width 90 height 35
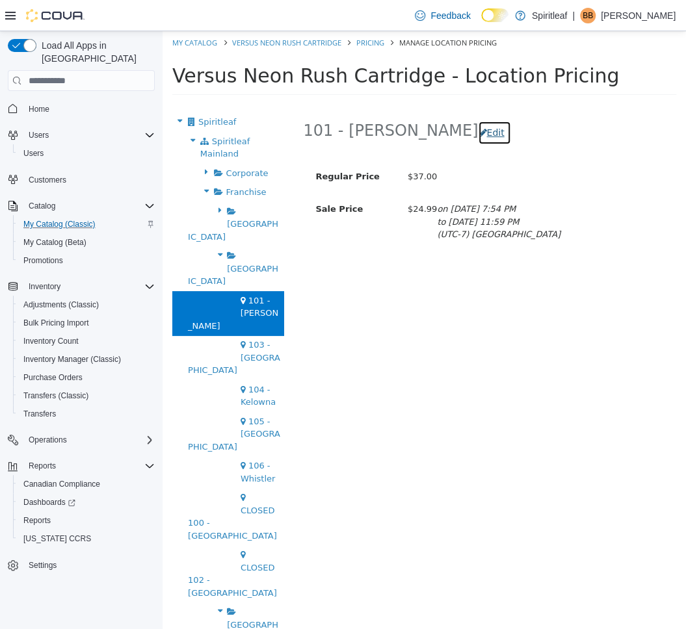
click at [478, 138] on button "Edit" at bounding box center [494, 133] width 33 height 24
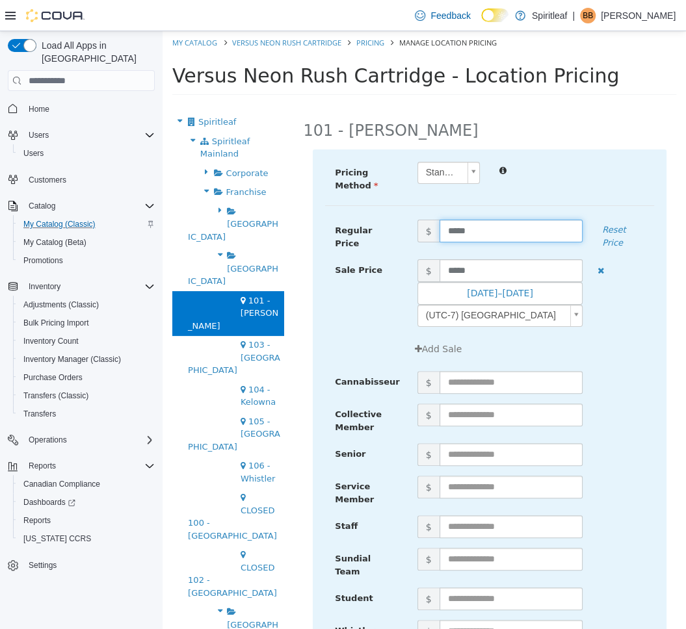
click at [457, 231] on input "*****" at bounding box center [511, 231] width 144 height 23
type input "*****"
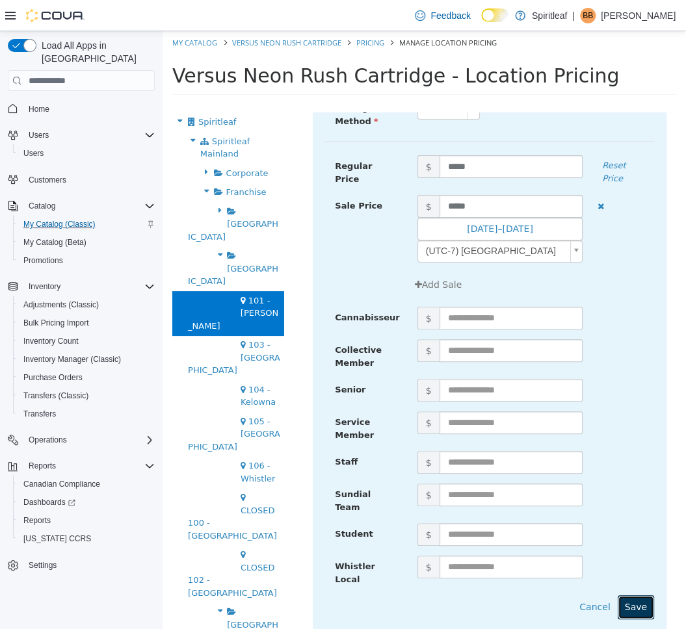
click at [634, 595] on button "Save" at bounding box center [636, 607] width 36 height 24
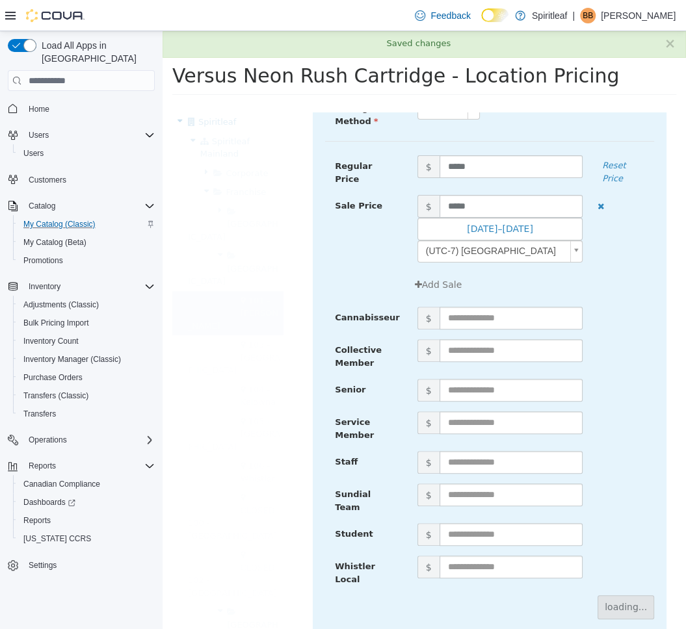
scroll to position [0, 0]
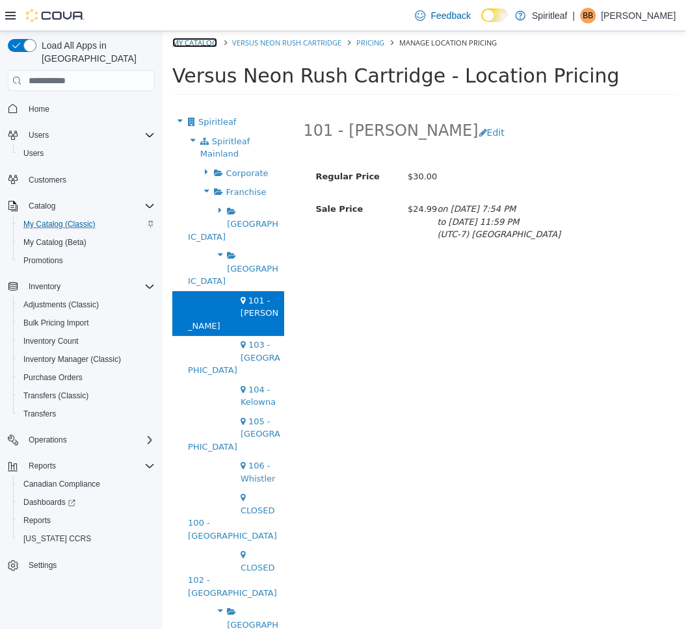
click at [192, 44] on link "My Catalog" at bounding box center [194, 43] width 45 height 10
select select "**********"
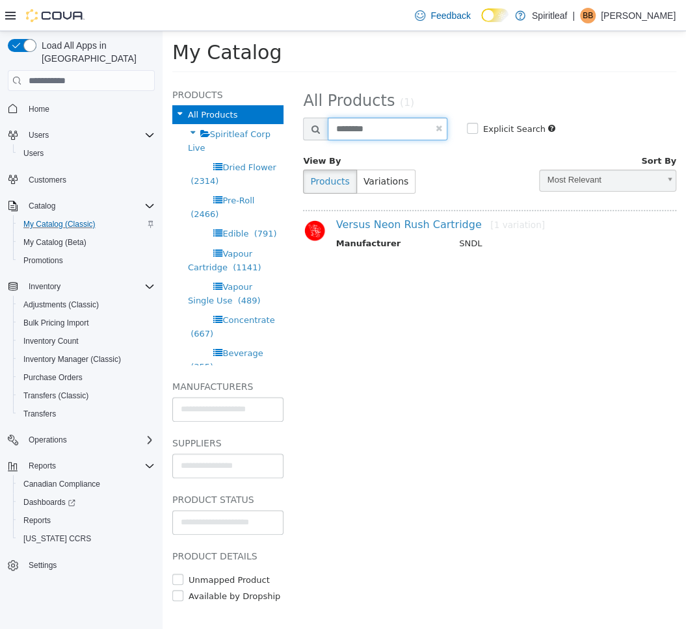
click at [393, 119] on input "********" at bounding box center [388, 129] width 120 height 23
paste input "text"
type input "********"
select select "**********"
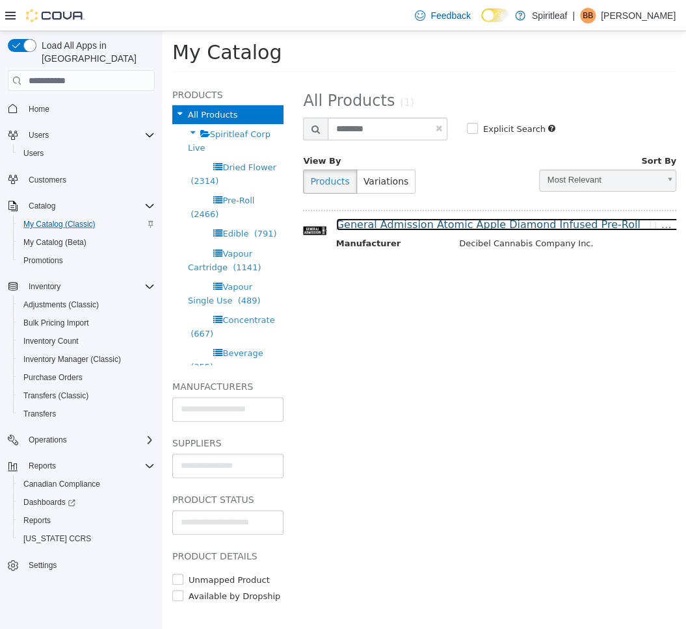
click at [417, 222] on link "General Admission Atomic Apple Diamond Infused Pre-Roll [1 variation]" at bounding box center [519, 224] width 367 height 12
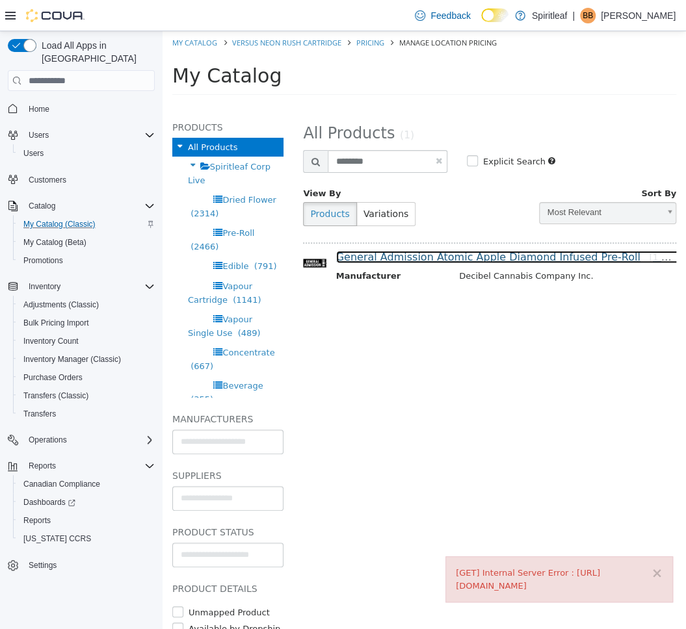
click at [401, 257] on link "General Admission Atomic Apple Diamond Infused Pre-Roll [1 variation]" at bounding box center [519, 257] width 367 height 12
